Goal: Task Accomplishment & Management: Use online tool/utility

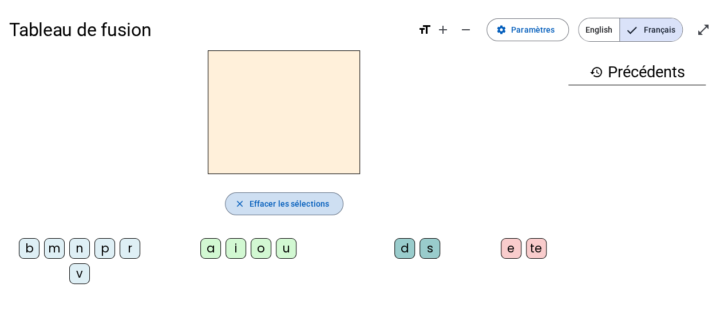
click at [290, 206] on span "Effacer les sélections" at bounding box center [290, 204] width 80 height 14
click at [242, 202] on mat-icon "close" at bounding box center [240, 204] width 10 height 10
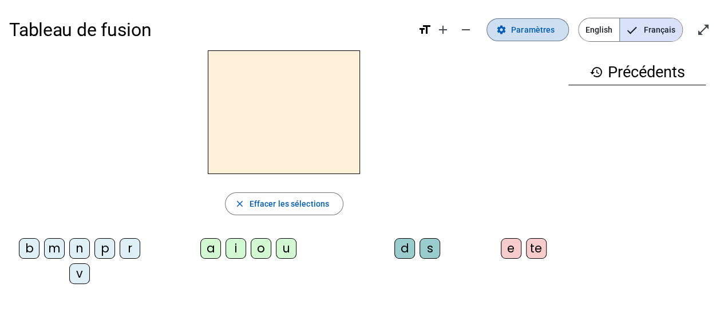
click at [524, 26] on span "Paramètres" at bounding box center [533, 30] width 44 height 14
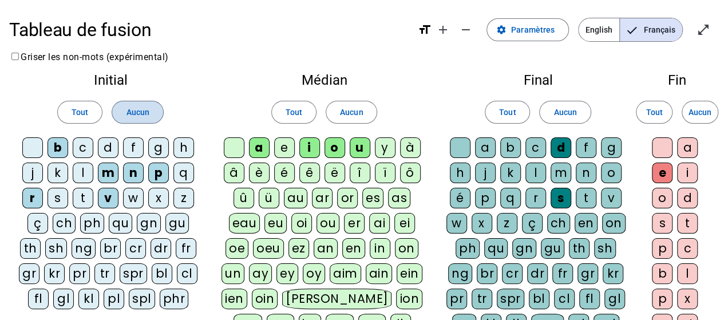
click at [128, 104] on span at bounding box center [137, 111] width 50 height 27
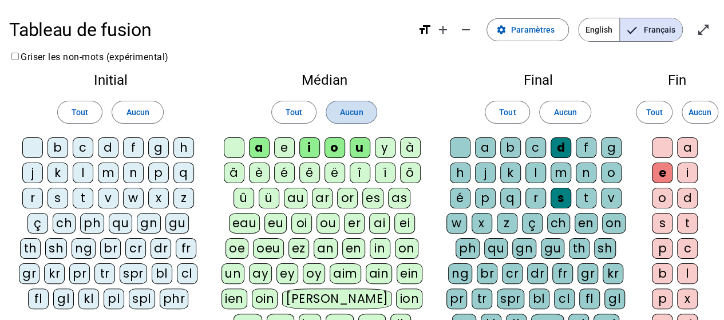
click at [340, 111] on span "Aucun" at bounding box center [351, 112] width 23 height 14
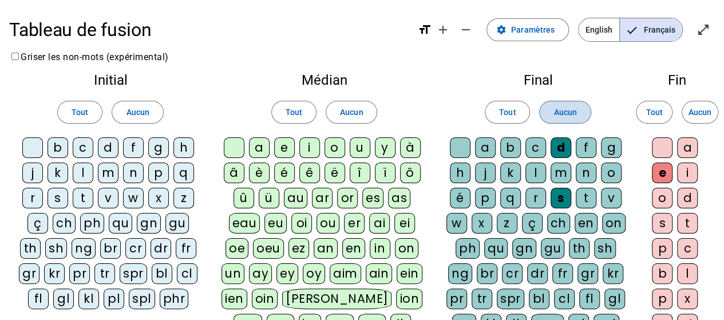
click at [561, 113] on span "Aucun" at bounding box center [565, 112] width 23 height 14
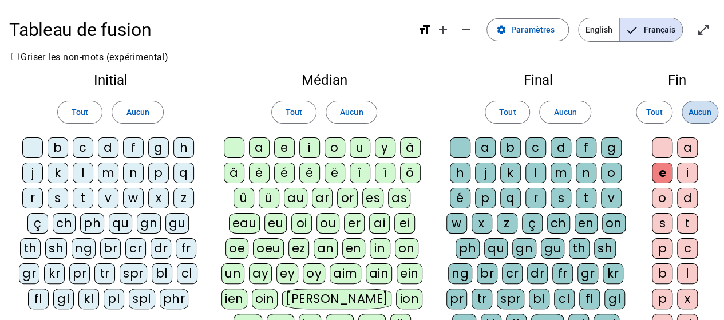
click at [711, 116] on span "Aucun" at bounding box center [700, 112] width 23 height 14
click at [81, 195] on div "t" at bounding box center [83, 198] width 21 height 21
click at [84, 167] on div "l" at bounding box center [83, 173] width 21 height 21
click at [257, 148] on div "a" at bounding box center [259, 147] width 21 height 21
click at [283, 147] on div "e" at bounding box center [284, 147] width 21 height 21
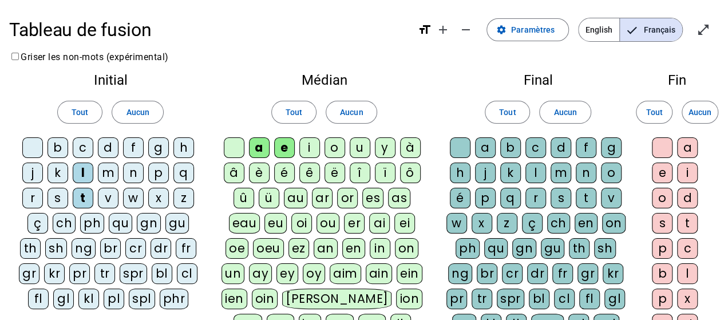
click at [362, 144] on div "u" at bounding box center [360, 147] width 21 height 21
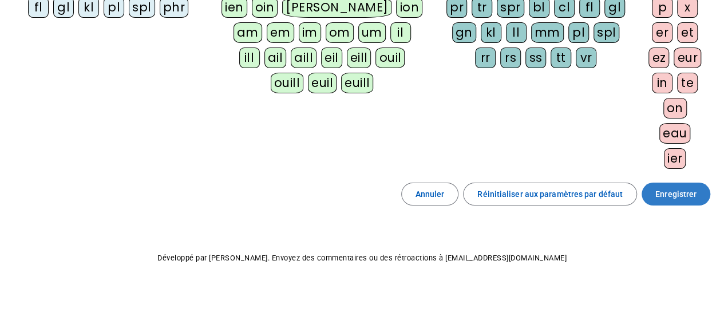
click at [670, 180] on span at bounding box center [676, 193] width 69 height 27
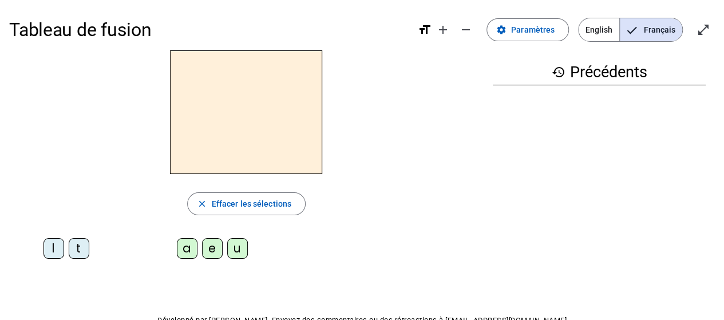
click at [48, 250] on div "l" at bounding box center [54, 248] width 21 height 21
click at [187, 251] on div "a" at bounding box center [187, 248] width 21 height 21
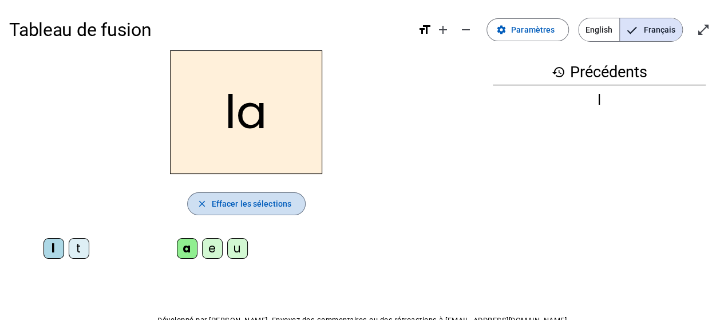
click at [236, 199] on span "Effacer les sélections" at bounding box center [252, 204] width 80 height 14
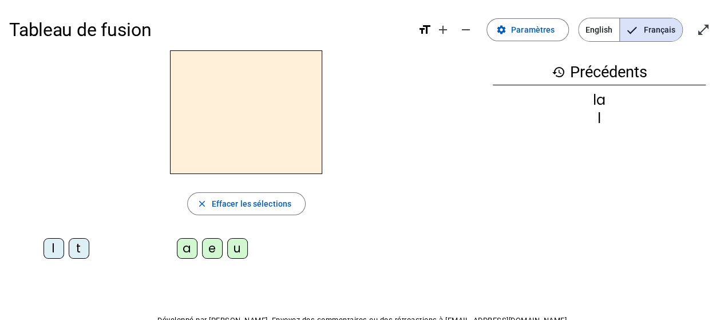
click at [54, 244] on div "l" at bounding box center [54, 248] width 21 height 21
click at [218, 250] on div "e" at bounding box center [212, 248] width 21 height 21
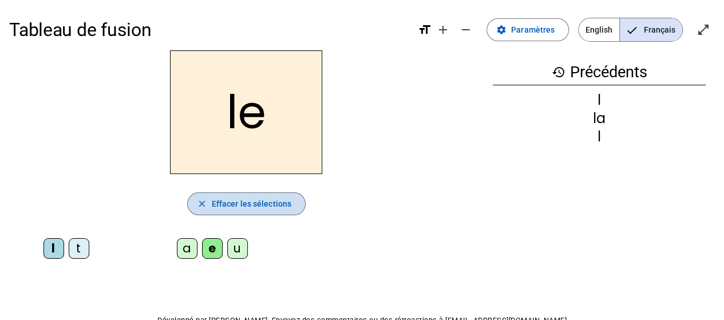
click at [240, 206] on span "Effacer les sélections" at bounding box center [252, 204] width 80 height 14
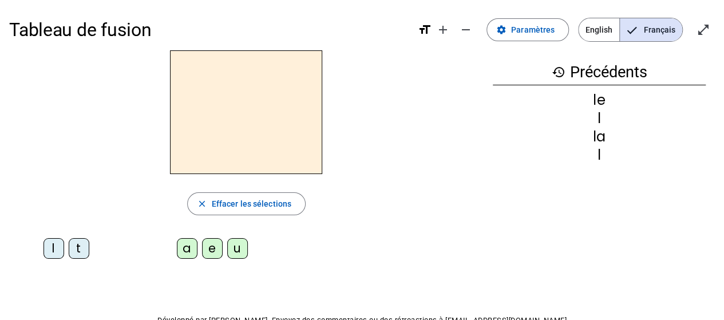
click at [52, 250] on div "l" at bounding box center [54, 248] width 21 height 21
click at [238, 251] on div "u" at bounding box center [237, 248] width 21 height 21
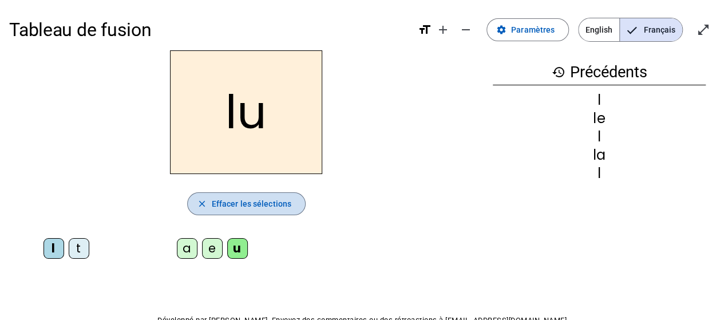
click at [248, 203] on span "Effacer les sélections" at bounding box center [252, 204] width 80 height 14
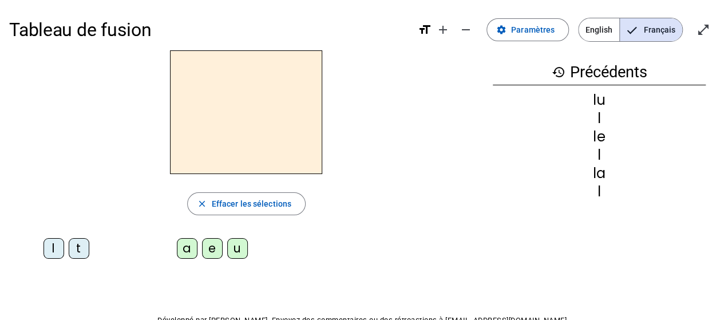
click at [79, 255] on div "t" at bounding box center [79, 248] width 21 height 21
click at [236, 251] on div "u" at bounding box center [237, 248] width 21 height 21
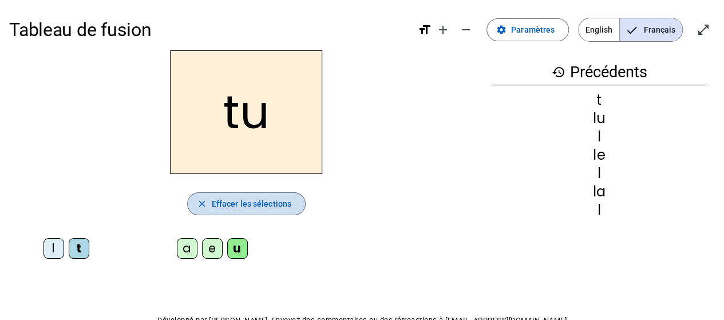
click at [253, 195] on span "button" at bounding box center [246, 203] width 117 height 27
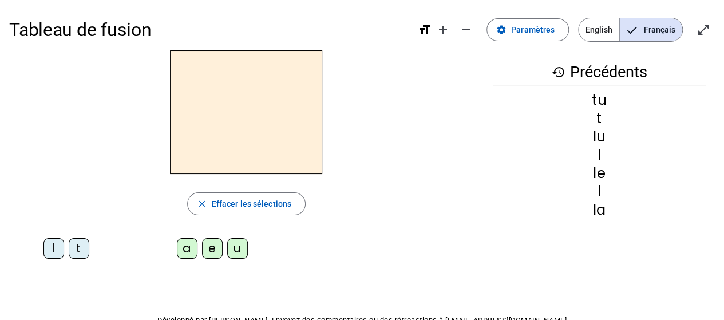
click at [85, 248] on div "t" at bounding box center [79, 248] width 21 height 21
click at [219, 247] on div "e" at bounding box center [212, 248] width 21 height 21
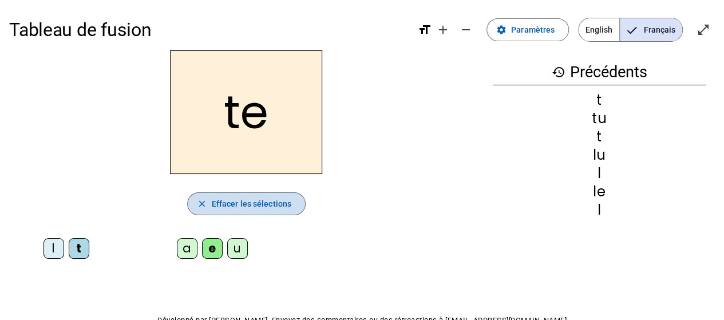
click at [245, 208] on span "Effacer les sélections" at bounding box center [252, 204] width 80 height 14
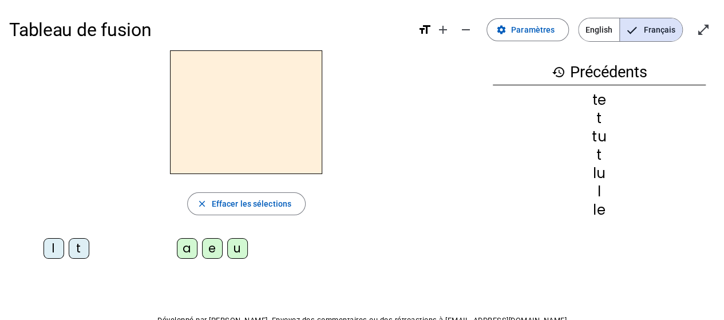
click at [80, 251] on div "t" at bounding box center [79, 248] width 21 height 21
click at [188, 241] on div "a" at bounding box center [187, 248] width 21 height 21
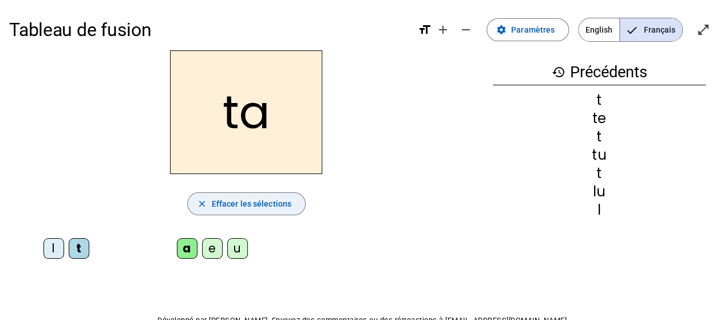
click at [271, 197] on span "Effacer les sélections" at bounding box center [252, 204] width 80 height 14
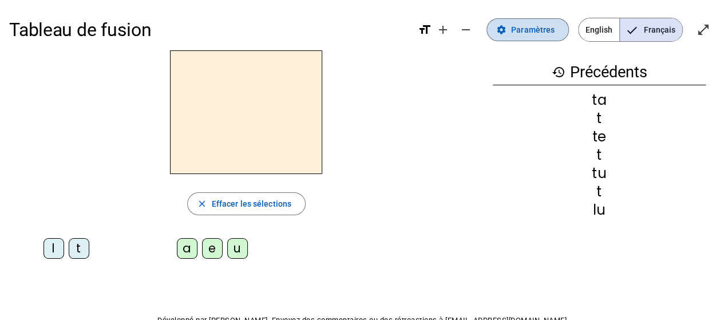
click at [524, 25] on span "Paramètres" at bounding box center [533, 30] width 44 height 14
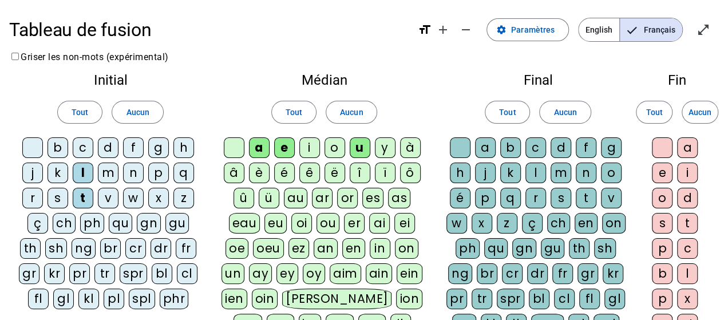
click at [289, 146] on div "e" at bounding box center [284, 147] width 21 height 21
click at [357, 113] on span "Aucun" at bounding box center [351, 112] width 23 height 14
